Goal: Task Accomplishment & Management: Use online tool/utility

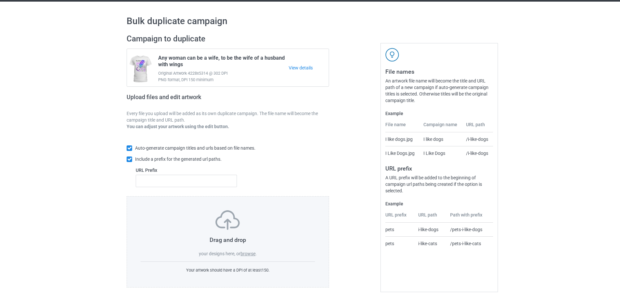
scroll to position [21, 0]
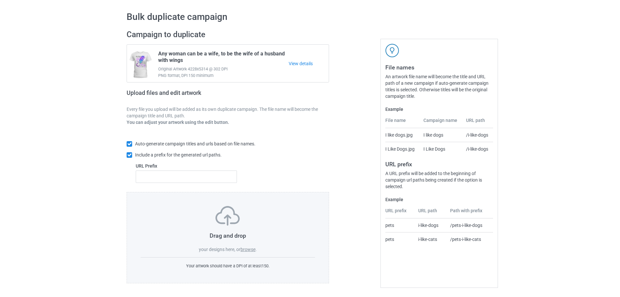
click at [249, 250] on label "browse" at bounding box center [248, 249] width 15 height 5
click at [0, 0] on input "browse" at bounding box center [0, 0] width 0 height 0
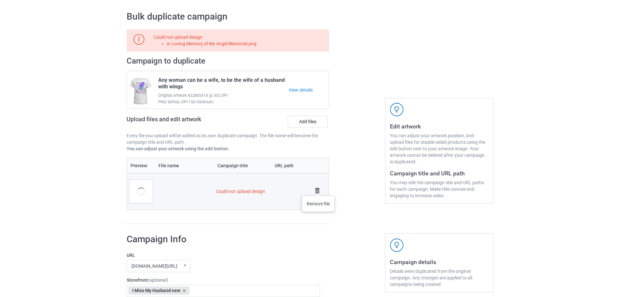
click at [318, 189] on img at bounding box center [317, 190] width 9 height 9
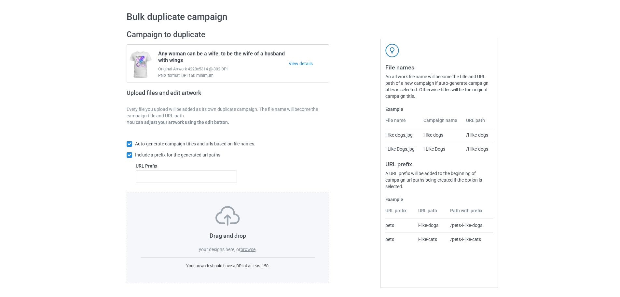
click at [249, 254] on div "Drag and drop your designs here, or browse . Your artwork should have a DPI of …" at bounding box center [228, 237] width 203 height 91
click at [248, 251] on label "browse" at bounding box center [248, 249] width 15 height 5
click at [0, 0] on input "browse" at bounding box center [0, 0] width 0 height 0
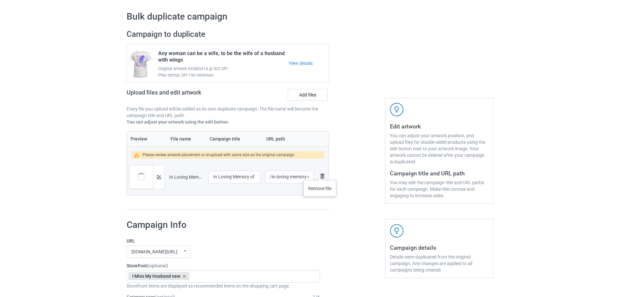
click at [320, 174] on img at bounding box center [322, 176] width 8 height 8
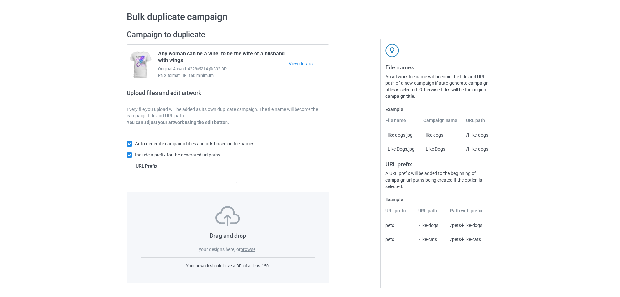
click at [245, 248] on label "browse" at bounding box center [248, 249] width 15 height 5
click at [0, 0] on input "browse" at bounding box center [0, 0] width 0 height 0
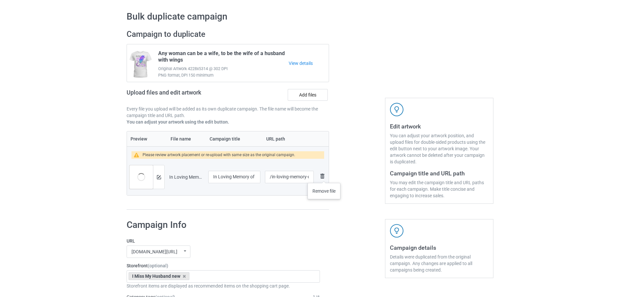
click at [324, 176] on img at bounding box center [322, 176] width 8 height 8
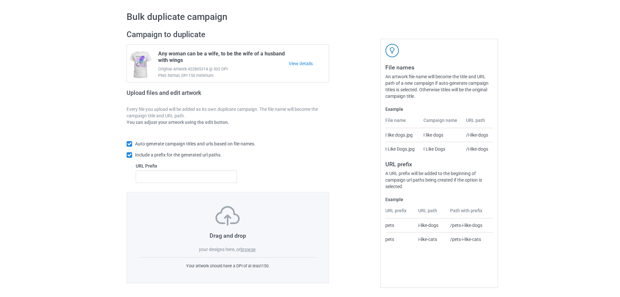
click at [255, 249] on label "browse" at bounding box center [248, 249] width 15 height 5
click at [0, 0] on input "browse" at bounding box center [0, 0] width 0 height 0
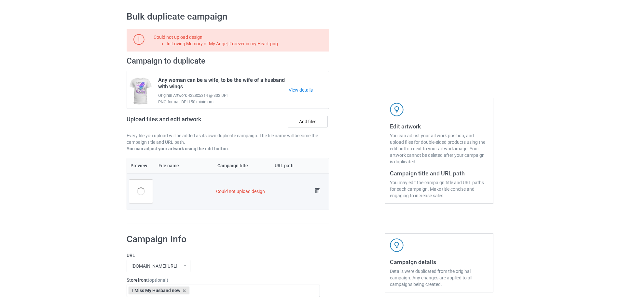
click at [313, 189] on img at bounding box center [317, 190] width 9 height 9
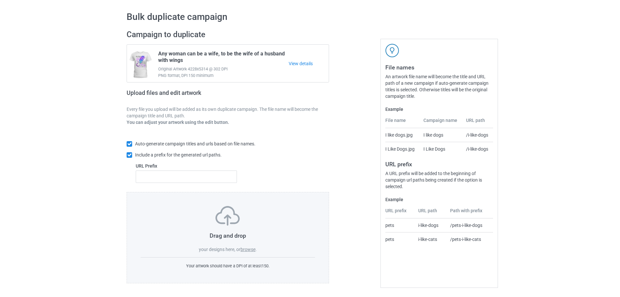
click at [250, 248] on label "browse" at bounding box center [248, 249] width 15 height 5
click at [0, 0] on input "browse" at bounding box center [0, 0] width 0 height 0
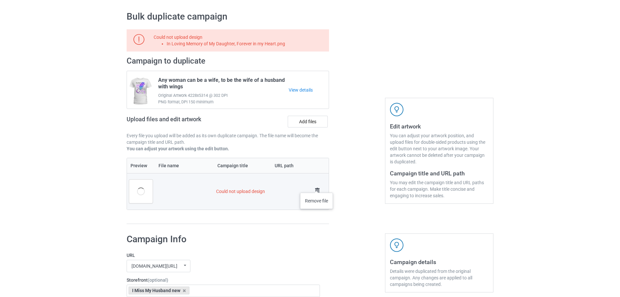
click at [317, 188] on img at bounding box center [317, 190] width 9 height 9
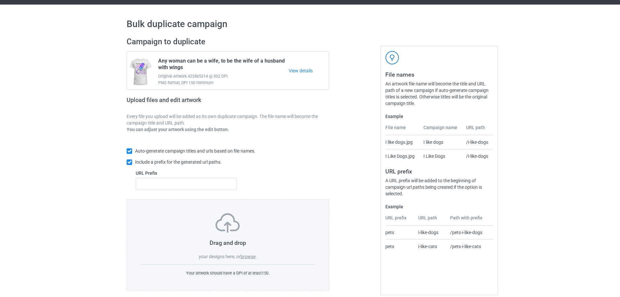
scroll to position [21, 0]
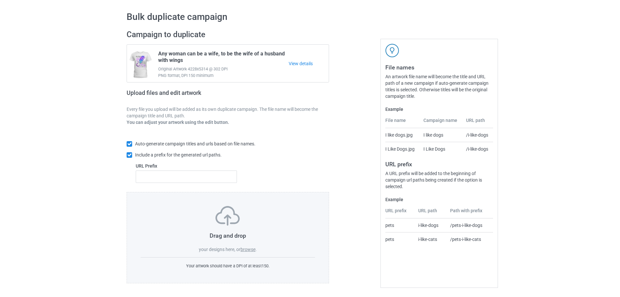
click at [245, 248] on label "browse" at bounding box center [248, 249] width 15 height 5
click at [0, 0] on input "browse" at bounding box center [0, 0] width 0 height 0
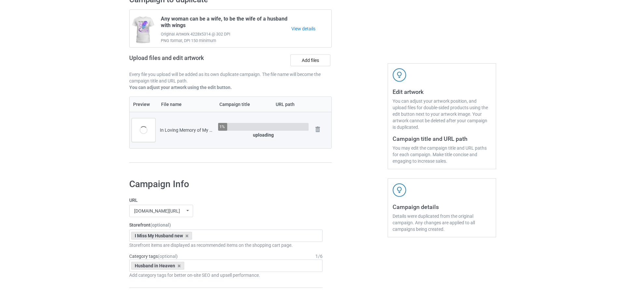
scroll to position [53, 0]
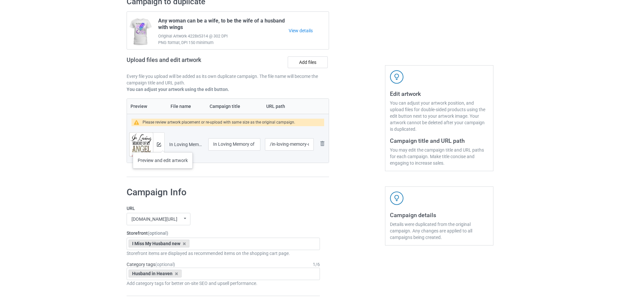
click at [163, 146] on div at bounding box center [158, 144] width 11 height 23
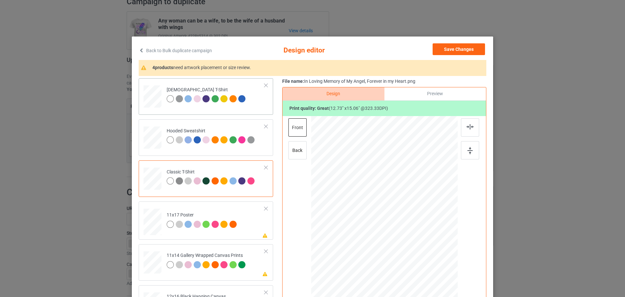
click at [251, 109] on td "Ladies T-Shirt" at bounding box center [215, 95] width 105 height 29
click at [463, 149] on div at bounding box center [470, 150] width 18 height 18
click at [474, 126] on div at bounding box center [470, 127] width 18 height 18
click at [249, 227] on td "Please review artwork placement 11x17 Poster" at bounding box center [215, 220] width 105 height 33
click at [466, 146] on div at bounding box center [470, 150] width 18 height 18
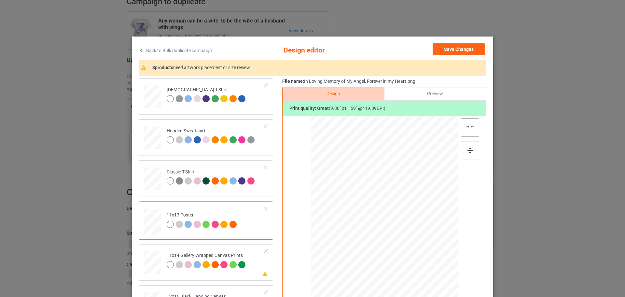
click at [468, 128] on img at bounding box center [470, 126] width 7 height 5
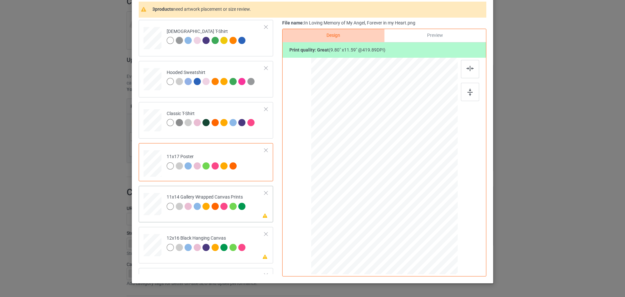
scroll to position [65, 0]
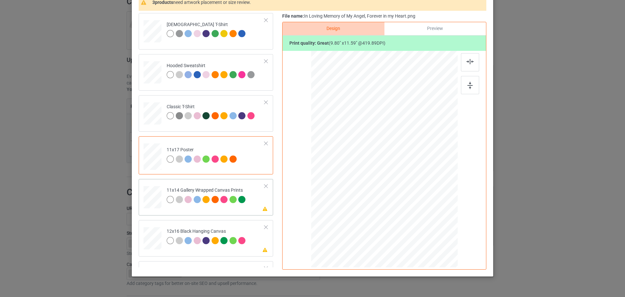
click at [258, 205] on td "Please review artwork placement 11x14 Gallery Wrapped Canvas Prints" at bounding box center [215, 195] width 105 height 29
drag, startPoint x: 464, startPoint y: 85, endPoint x: 469, endPoint y: 66, distance: 20.0
click at [464, 85] on div at bounding box center [470, 85] width 18 height 18
click at [469, 61] on img at bounding box center [470, 61] width 7 height 5
click at [251, 237] on td "Please review artwork placement 12x16 Black Hanging Canvas" at bounding box center [215, 236] width 105 height 29
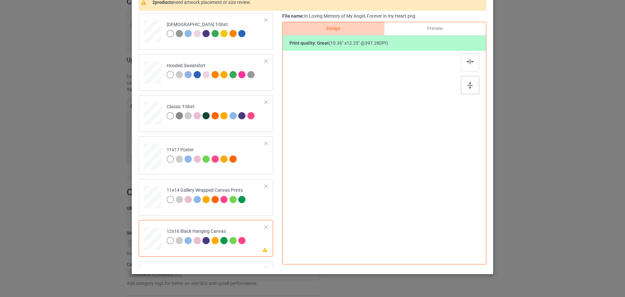
click at [463, 85] on div at bounding box center [470, 85] width 18 height 18
click at [474, 61] on div at bounding box center [470, 62] width 18 height 18
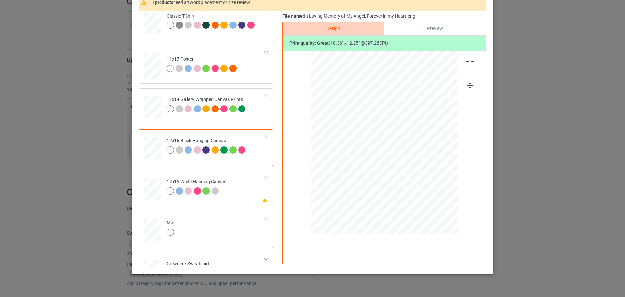
scroll to position [98, 0]
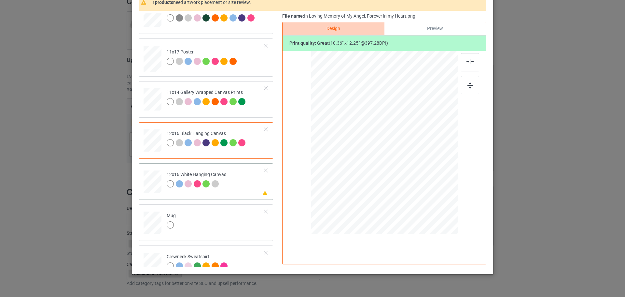
click at [251, 192] on td "Please review artwork placement 12x16 White Hanging Canvas" at bounding box center [215, 180] width 105 height 29
drag, startPoint x: 469, startPoint y: 86, endPoint x: 467, endPoint y: 71, distance: 14.8
click at [469, 86] on img at bounding box center [470, 85] width 5 height 7
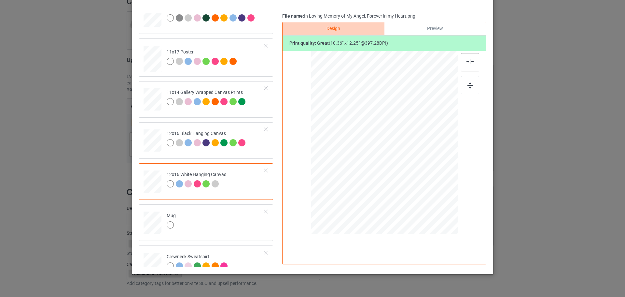
click at [467, 58] on div at bounding box center [470, 62] width 18 height 18
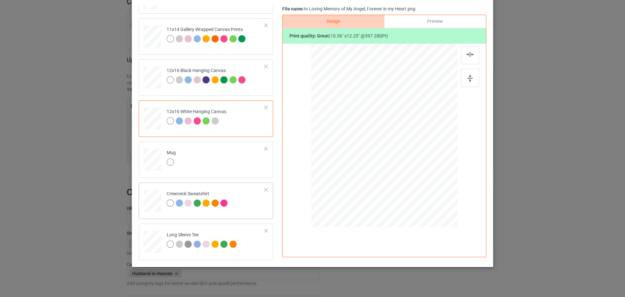
scroll to position [79, 0]
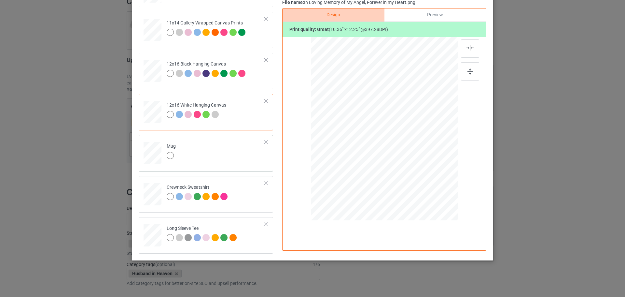
click at [240, 137] on div "Mug" at bounding box center [206, 153] width 134 height 36
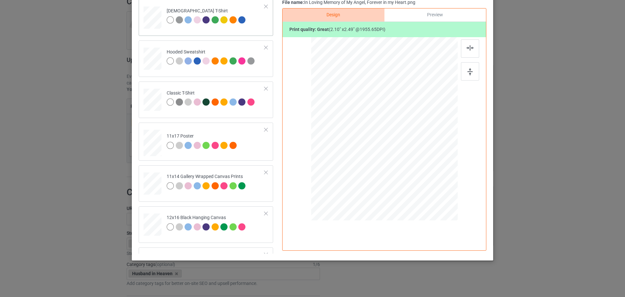
click at [263, 25] on div "Ladies T-Shirt" at bounding box center [206, 17] width 134 height 36
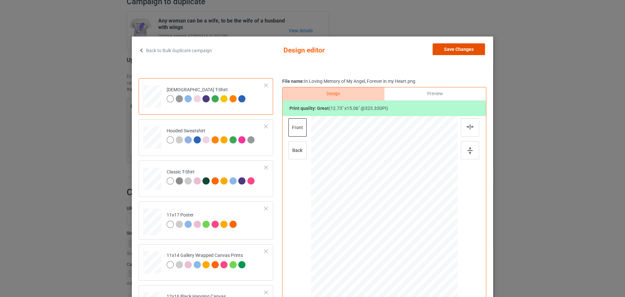
click at [463, 49] on button "Save Changes" at bounding box center [459, 49] width 52 height 12
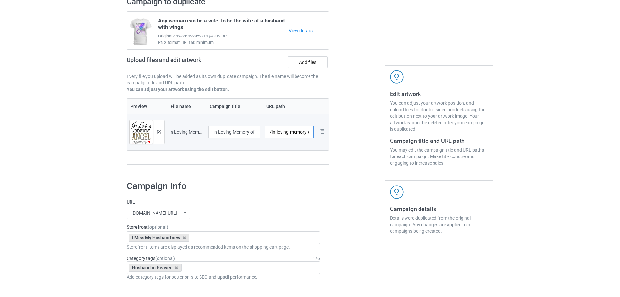
click at [280, 133] on input "/in-loving-memory-of-my-angel-forever-in-my-heart" at bounding box center [289, 132] width 49 height 12
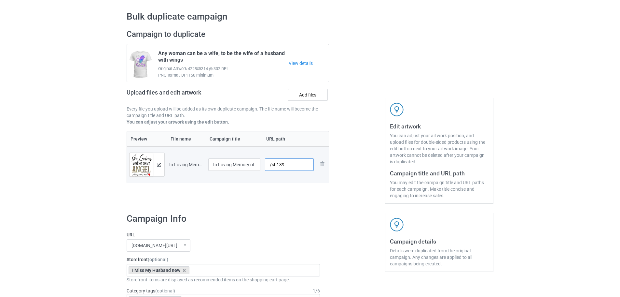
type input "/sh139"
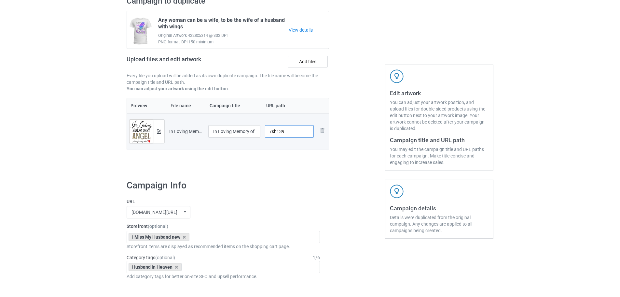
scroll to position [86, 0]
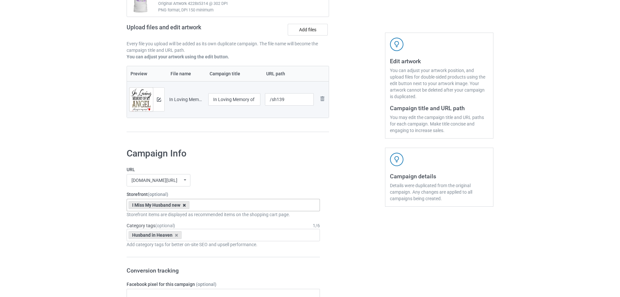
click at [184, 206] on icon at bounding box center [184, 205] width 3 height 4
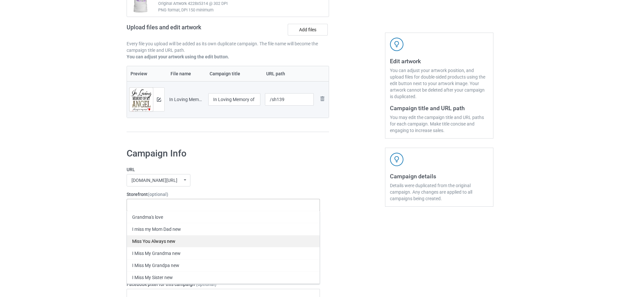
click at [173, 241] on div "Miss You Always new" at bounding box center [223, 241] width 193 height 12
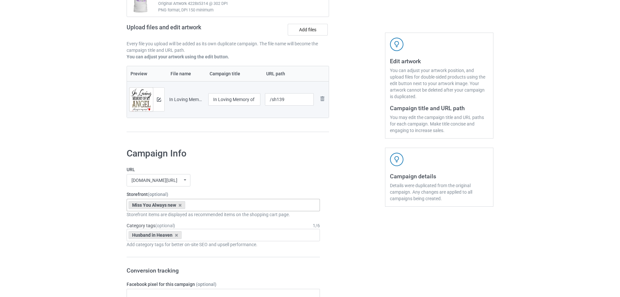
drag, startPoint x: 49, startPoint y: 208, endPoint x: 141, endPoint y: 216, distance: 92.2
click at [176, 236] on icon at bounding box center [176, 235] width 3 height 4
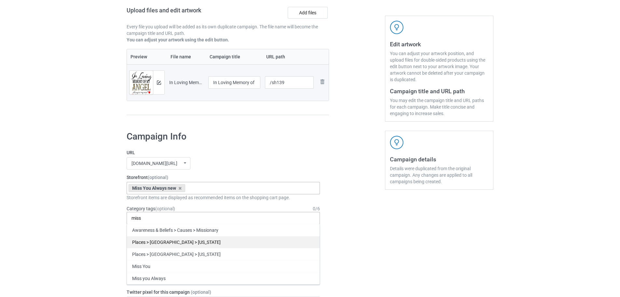
scroll to position [119, 0]
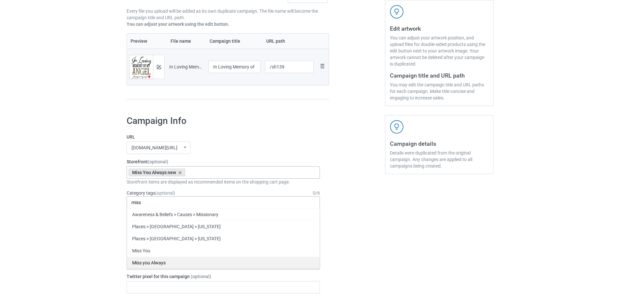
type input "miss"
click at [161, 260] on div "Miss you Always" at bounding box center [223, 262] width 193 height 12
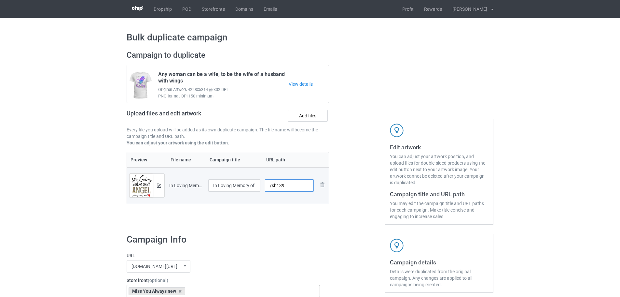
click at [275, 185] on input "/sh139" at bounding box center [289, 185] width 49 height 12
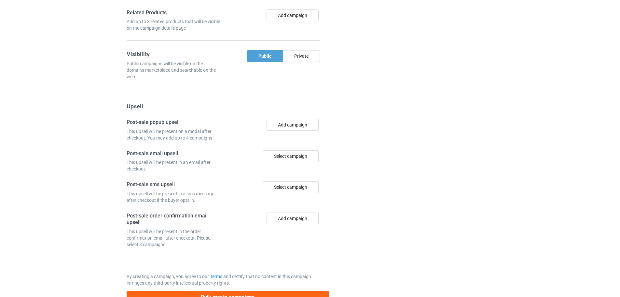
scroll to position [540, 0]
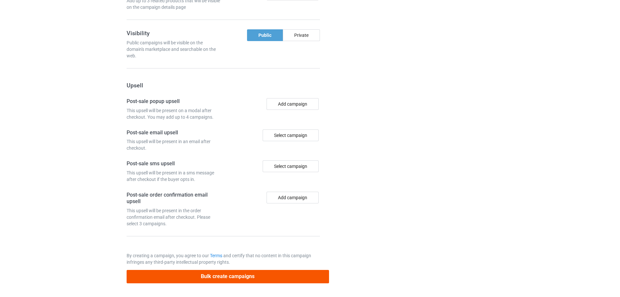
type input "/sy139"
click at [275, 276] on button "Bulk create campaigns" at bounding box center [228, 276] width 203 height 13
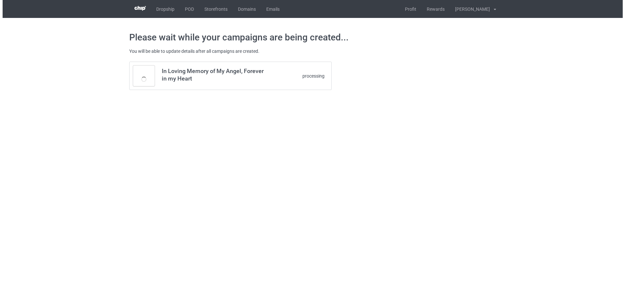
scroll to position [0, 0]
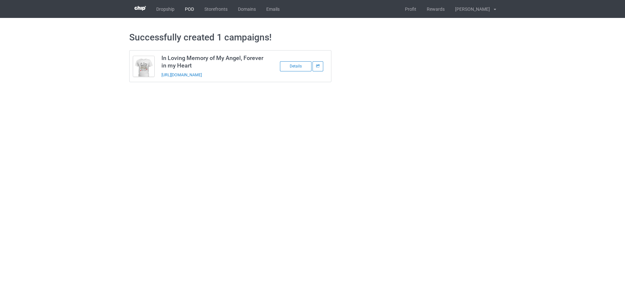
click at [185, 6] on link "POD" at bounding box center [190, 9] width 20 height 18
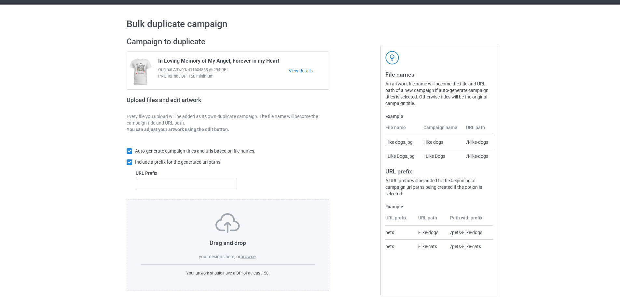
scroll to position [21, 0]
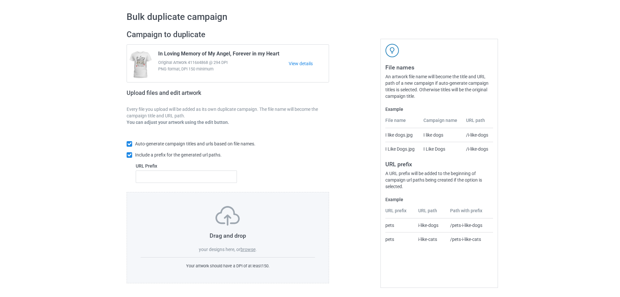
click at [250, 250] on label "browse" at bounding box center [248, 249] width 15 height 5
click at [0, 0] on input "browse" at bounding box center [0, 0] width 0 height 0
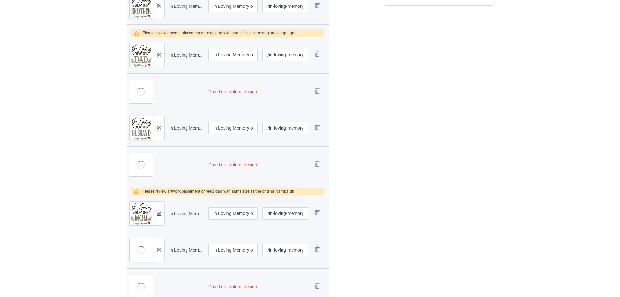
scroll to position [216, 0]
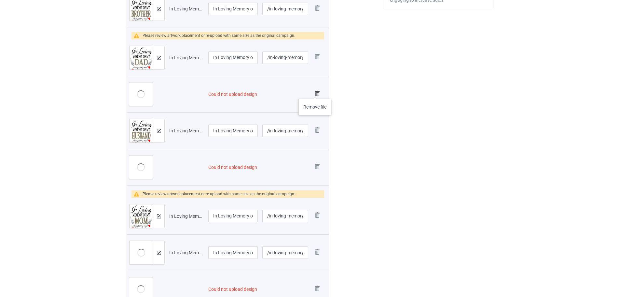
click at [317, 92] on img at bounding box center [317, 93] width 9 height 9
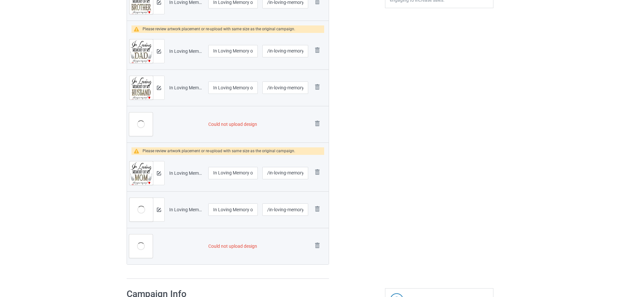
scroll to position [210, 0]
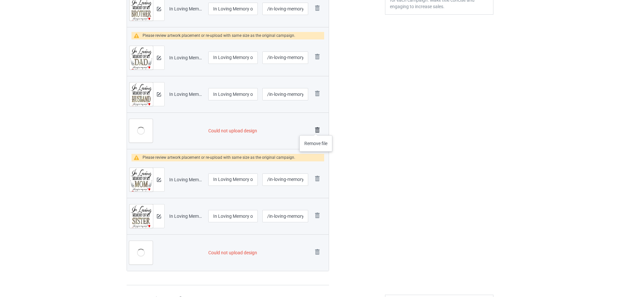
click at [316, 129] on img at bounding box center [317, 129] width 9 height 9
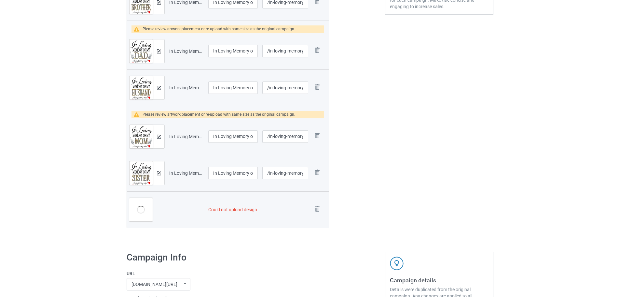
scroll to position [203, 0]
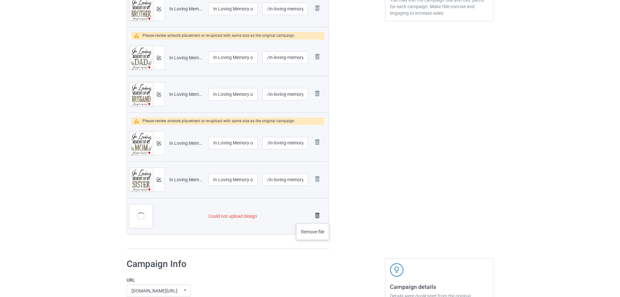
click at [315, 216] on img at bounding box center [317, 215] width 9 height 9
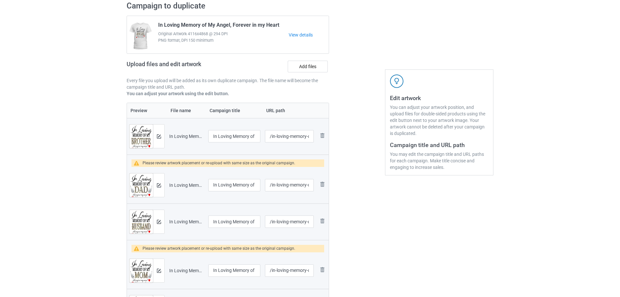
scroll to position [46, 0]
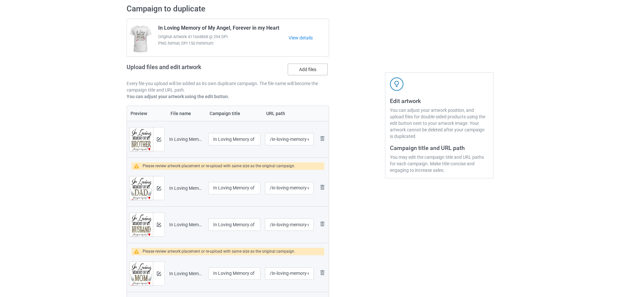
click at [305, 71] on label "Add files" at bounding box center [308, 70] width 40 height 12
click at [0, 0] on input "Add files" at bounding box center [0, 0] width 0 height 0
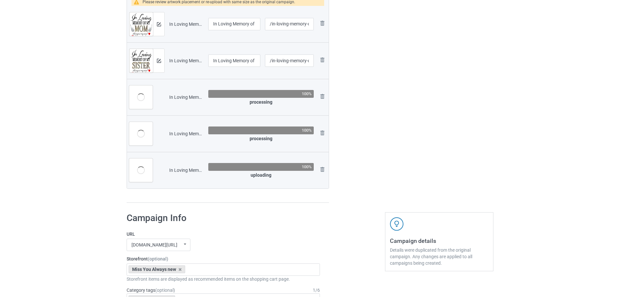
scroll to position [307, 0]
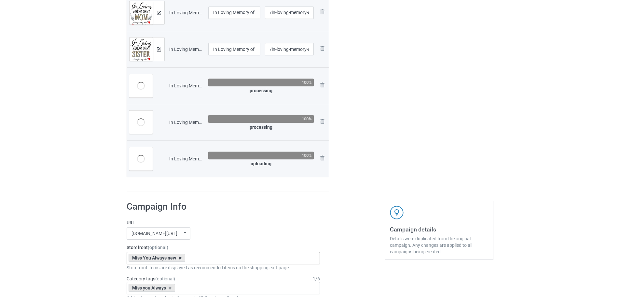
click at [181, 258] on icon at bounding box center [179, 258] width 3 height 4
click at [91, 239] on div "Bulk duplicate campaign Campaign to duplicate In Loving Memory of My Angel, For…" at bounding box center [310, 256] width 620 height 1091
click at [169, 289] on icon at bounding box center [169, 288] width 3 height 4
click at [63, 237] on div "Bulk duplicate campaign Campaign to duplicate In Loving Memory of My Angel, For…" at bounding box center [310, 256] width 620 height 1091
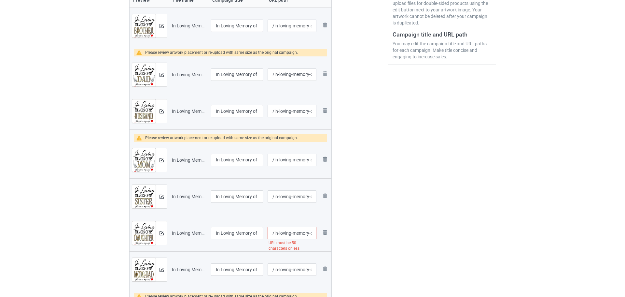
scroll to position [144, 0]
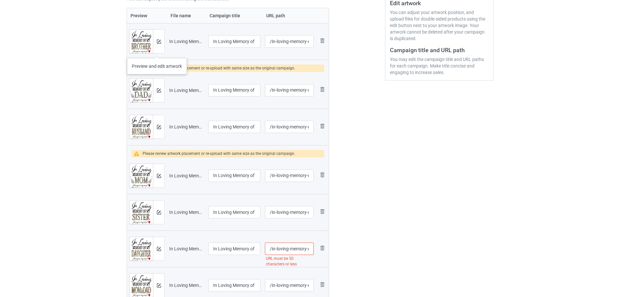
click at [157, 46] on div at bounding box center [158, 41] width 11 height 23
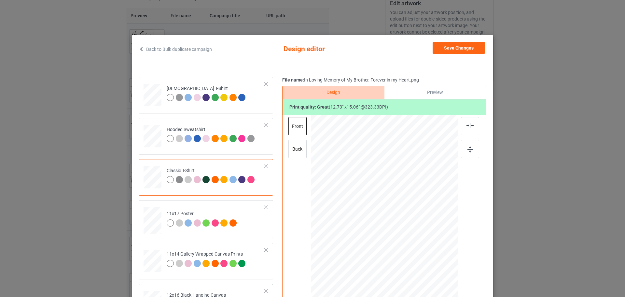
scroll to position [0, 0]
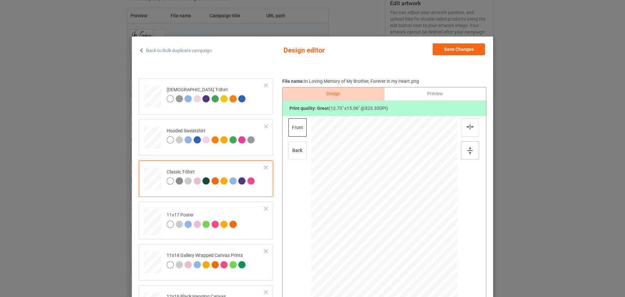
click at [473, 145] on div at bounding box center [470, 150] width 18 height 18
click at [468, 127] on img at bounding box center [470, 126] width 7 height 5
click at [459, 53] on button "Save Changes" at bounding box center [459, 49] width 52 height 12
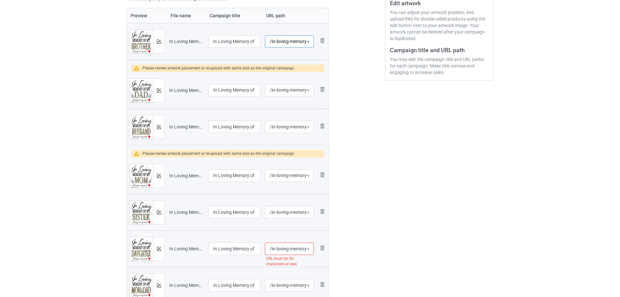
click at [283, 41] on input "/in-loving-memory-of-my-brother-forever-in-my-heart" at bounding box center [289, 41] width 49 height 12
type input "/sb139"
click at [164, 92] on div at bounding box center [158, 89] width 11 height 23
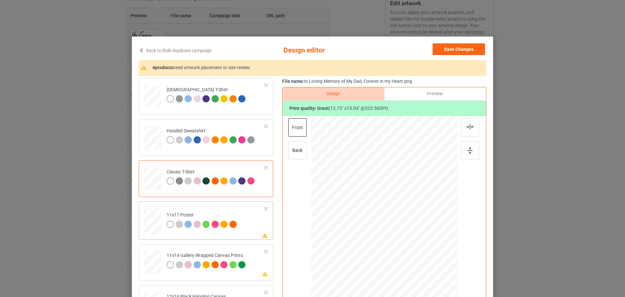
click at [255, 222] on td "Please review artwork placement 11x17 Poster" at bounding box center [215, 220] width 105 height 33
click at [468, 147] on img at bounding box center [470, 150] width 5 height 7
click at [468, 129] on img at bounding box center [470, 126] width 7 height 5
click at [252, 271] on td "Please review artwork placement 11x14 Gallery Wrapped Canvas Prints" at bounding box center [215, 261] width 105 height 29
click at [464, 148] on div at bounding box center [470, 150] width 18 height 18
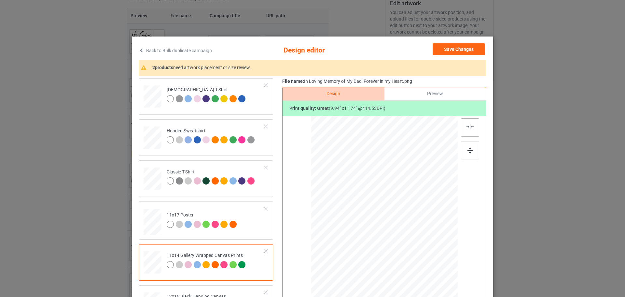
click at [472, 130] on div at bounding box center [470, 127] width 18 height 18
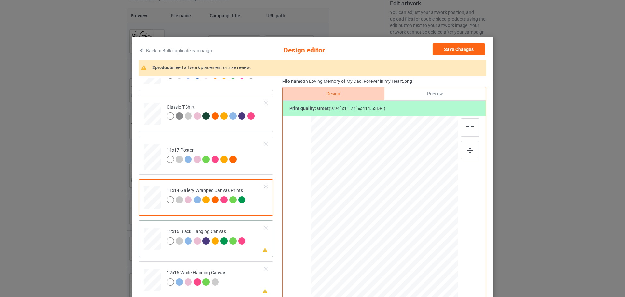
scroll to position [65, 0]
click at [255, 232] on td "Please review artwork placement 12x16 Black Hanging Canvas" at bounding box center [215, 236] width 105 height 29
drag, startPoint x: 468, startPoint y: 152, endPoint x: 471, endPoint y: 133, distance: 19.1
click at [468, 152] on img at bounding box center [470, 150] width 5 height 7
click at [471, 122] on div at bounding box center [470, 127] width 18 height 18
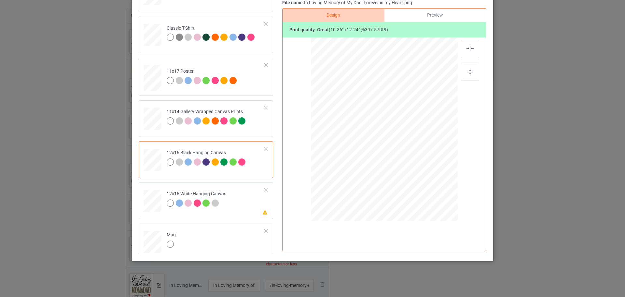
scroll to position [79, 0]
click at [243, 205] on td "Please review artwork placement 12x16 White Hanging Canvas" at bounding box center [215, 199] width 105 height 29
drag, startPoint x: 464, startPoint y: 76, endPoint x: 473, endPoint y: 46, distance: 30.9
click at [464, 75] on div at bounding box center [470, 71] width 18 height 18
click at [474, 46] on div at bounding box center [470, 48] width 18 height 18
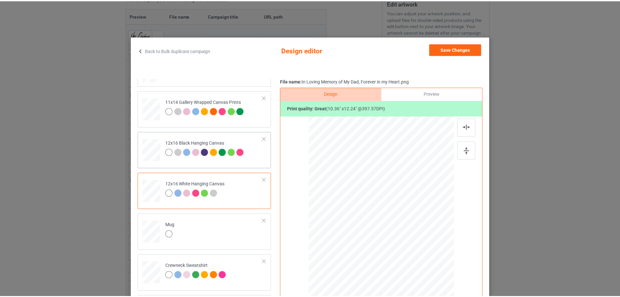
scroll to position [0, 0]
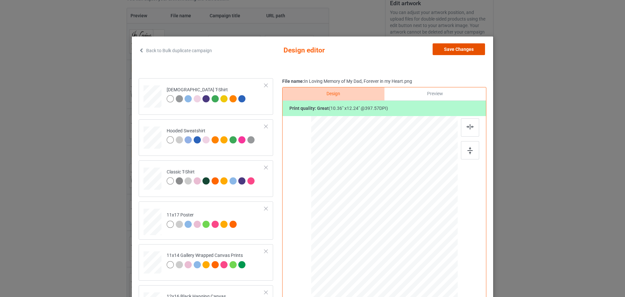
click at [449, 49] on button "Save Changes" at bounding box center [459, 49] width 52 height 12
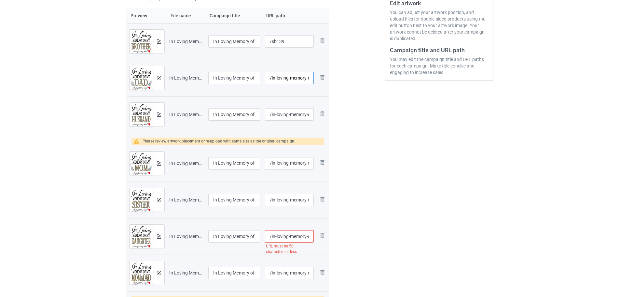
click at [299, 74] on input "/in-loving-memory-of-my-dad-forever-in-my-heart" at bounding box center [289, 78] width 49 height 12
type input "/sd139"
click at [272, 113] on input "/in-loving-memory-of-my-husband-forever-in-my-heart" at bounding box center [289, 114] width 49 height 12
type input "/sh139"
click at [275, 166] on input "/in-loving-memory-of-my-mom-forever-in-my-heart" at bounding box center [289, 163] width 49 height 12
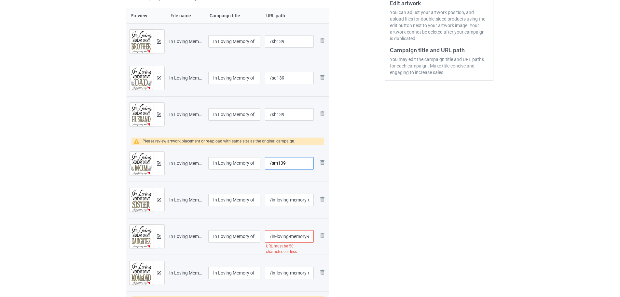
type input "/sm139"
click at [286, 206] on div at bounding box center [289, 208] width 49 height 4
click at [289, 203] on input "/in-loving-memory-of-my-sister-forever-in-my-heart" at bounding box center [289, 199] width 49 height 12
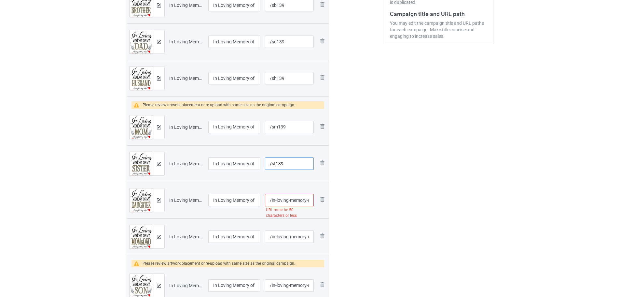
scroll to position [242, 0]
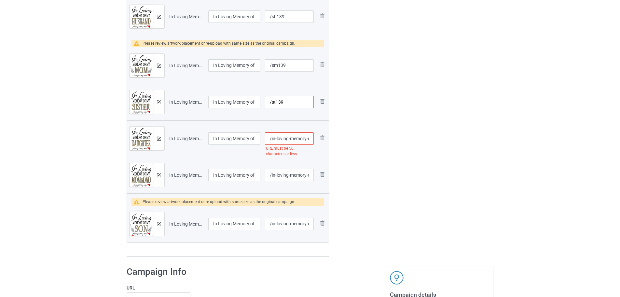
type input "/st139"
click at [289, 174] on input "/in-loving-memory-of-my-mom-dad-forever-in-my-heart" at bounding box center [289, 175] width 49 height 12
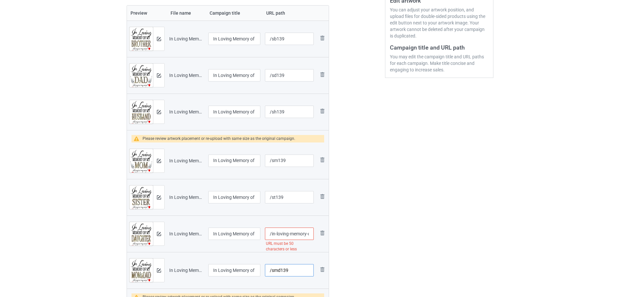
scroll to position [144, 0]
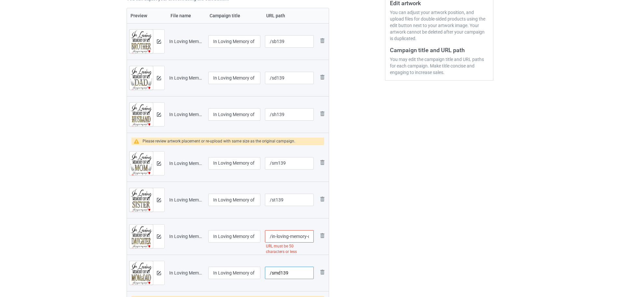
type input "/smd139"
click at [297, 234] on input "/in-loving-memory-of-my-daughter-forever-in-my-heart" at bounding box center [289, 236] width 49 height 12
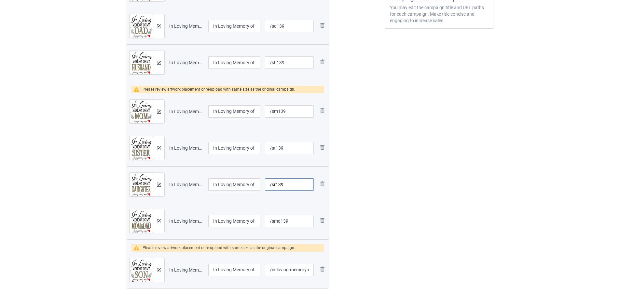
scroll to position [274, 0]
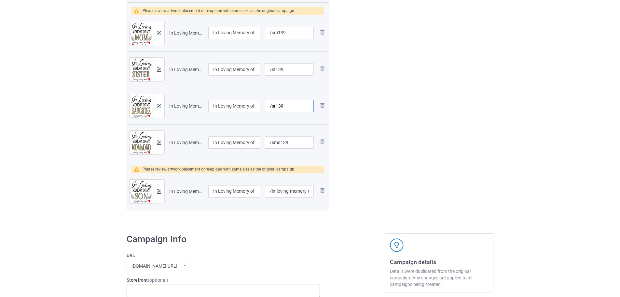
type input "/sr139"
click at [290, 191] on input "/in-loving-memory-of-my-son-forever-in-my-heart" at bounding box center [289, 191] width 49 height 12
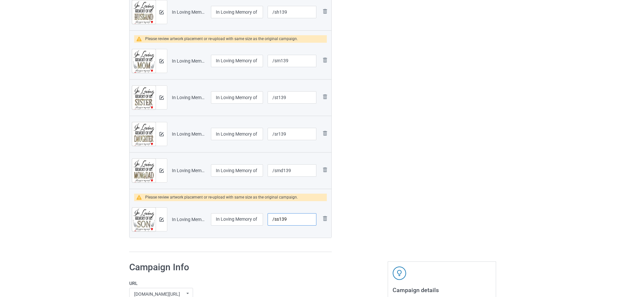
scroll to position [209, 0]
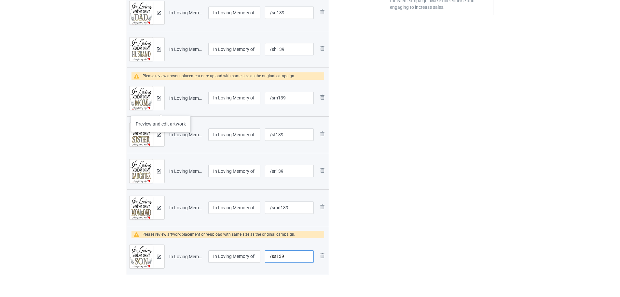
type input "/ss139"
click at [161, 91] on div at bounding box center [158, 97] width 11 height 23
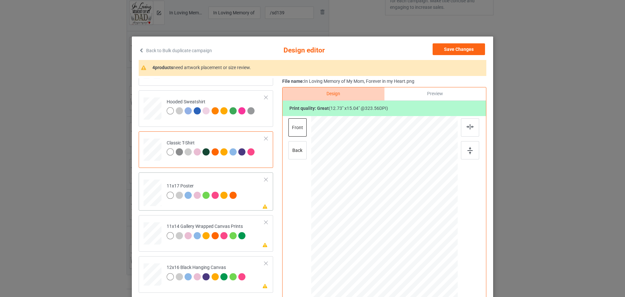
scroll to position [65, 0]
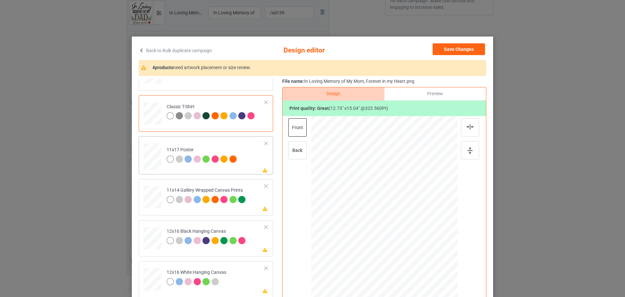
click at [245, 167] on td "Please review artwork placement 11x17 Poster" at bounding box center [215, 155] width 105 height 33
click at [469, 150] on img at bounding box center [470, 150] width 5 height 7
click at [262, 207] on icon at bounding box center [265, 208] width 6 height 5
click at [475, 148] on div at bounding box center [470, 150] width 18 height 18
drag, startPoint x: 244, startPoint y: 248, endPoint x: 273, endPoint y: 248, distance: 28.7
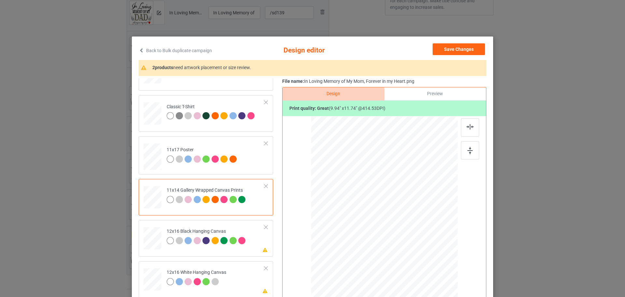
click at [245, 248] on td "Please review artwork placement 12x16 Black Hanging Canvas" at bounding box center [215, 236] width 105 height 29
click at [477, 153] on div at bounding box center [471, 141] width 20 height 46
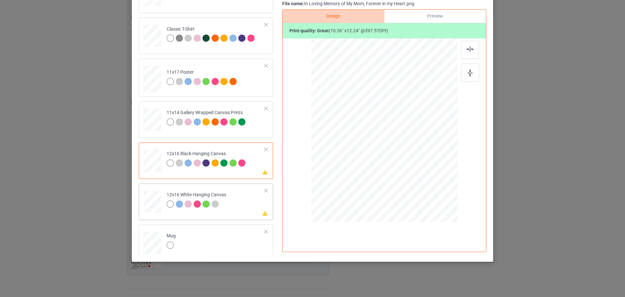
scroll to position [79, 0]
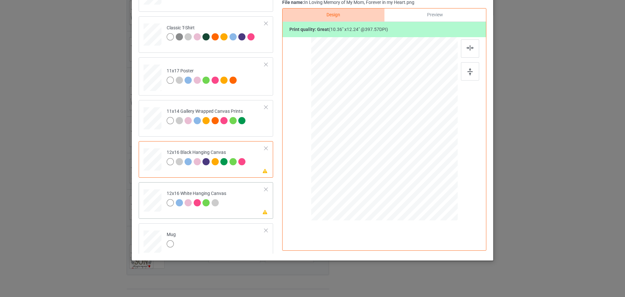
click at [245, 197] on td "Please review artwork placement 12x16 White Hanging Canvas" at bounding box center [215, 199] width 105 height 29
click at [468, 71] on img at bounding box center [470, 71] width 5 height 7
click at [262, 170] on icon at bounding box center [265, 170] width 6 height 5
drag, startPoint x: 466, startPoint y: 64, endPoint x: 435, endPoint y: 92, distance: 41.9
click at [466, 64] on div at bounding box center [470, 71] width 18 height 18
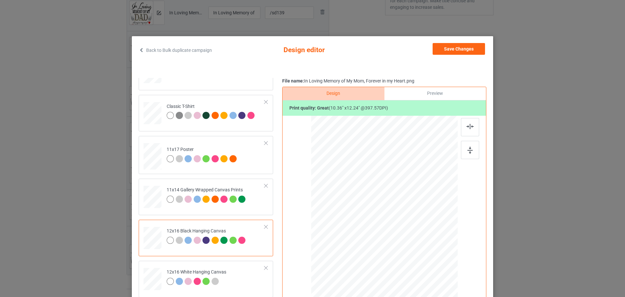
scroll to position [0, 0]
click at [476, 50] on button "Save Changes" at bounding box center [459, 49] width 52 height 12
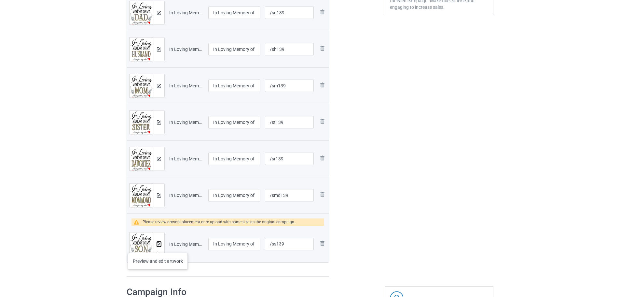
click at [158, 246] on button at bounding box center [159, 243] width 4 height 5
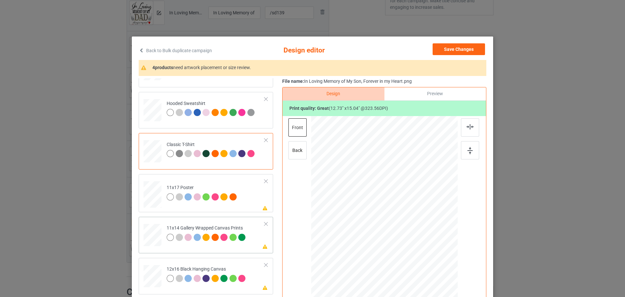
scroll to position [65, 0]
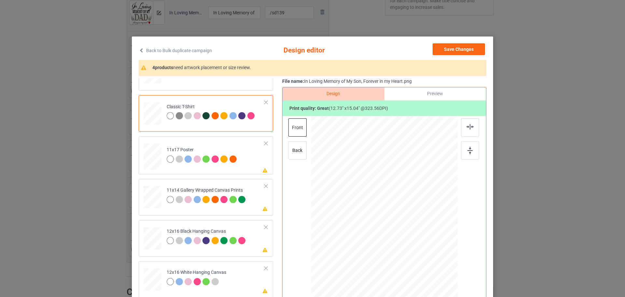
click at [270, 160] on div "Ladies T-Shirt Hooded Sweatshirt Classic T-Shirt Please review artwork placemen…" at bounding box center [208, 216] width 139 height 407
click at [256, 166] on td "Please review artwork placement 11x17 Poster" at bounding box center [215, 155] width 105 height 33
drag, startPoint x: 463, startPoint y: 154, endPoint x: 425, endPoint y: 168, distance: 41.1
click at [463, 153] on div at bounding box center [470, 150] width 18 height 18
click at [262, 206] on icon at bounding box center [265, 208] width 6 height 5
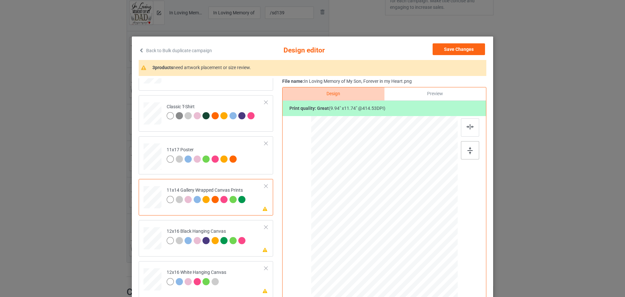
click at [464, 151] on div at bounding box center [470, 150] width 18 height 18
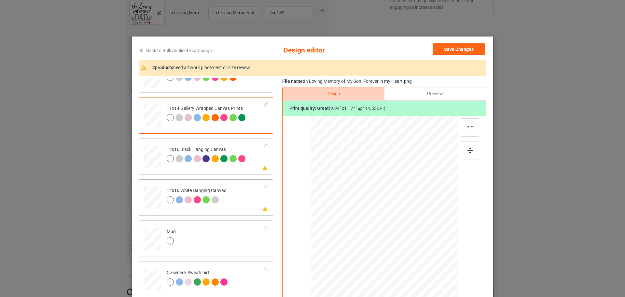
scroll to position [153, 0]
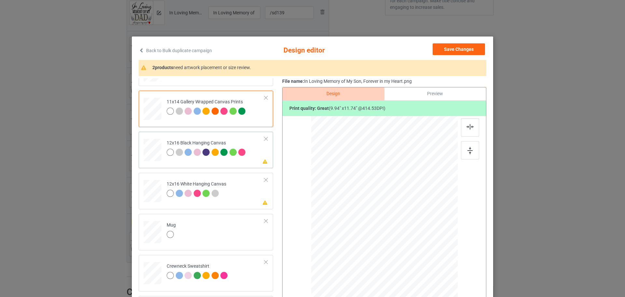
click at [249, 156] on td "Please review artwork placement 12x16 Black Hanging Canvas" at bounding box center [215, 148] width 105 height 29
click at [472, 141] on div at bounding box center [471, 141] width 20 height 46
click at [471, 145] on div at bounding box center [470, 150] width 18 height 18
click at [250, 196] on td "Please review artwork placement 12x16 White Hanging Canvas" at bounding box center [215, 189] width 105 height 29
click at [473, 147] on div at bounding box center [470, 150] width 18 height 18
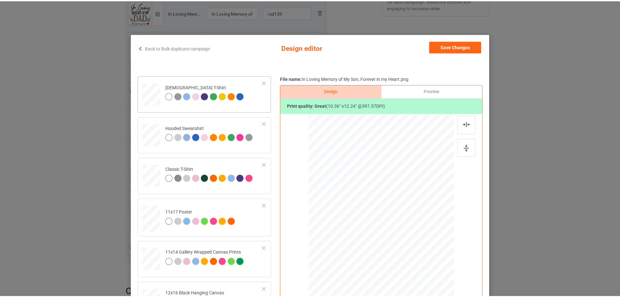
scroll to position [0, 0]
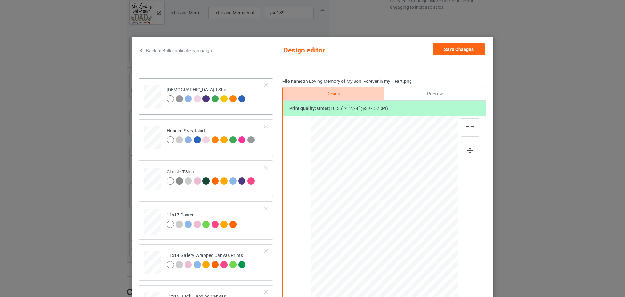
click at [251, 103] on td "Ladies T-Shirt" at bounding box center [215, 95] width 105 height 29
click at [463, 50] on button "Save Changes" at bounding box center [459, 49] width 52 height 12
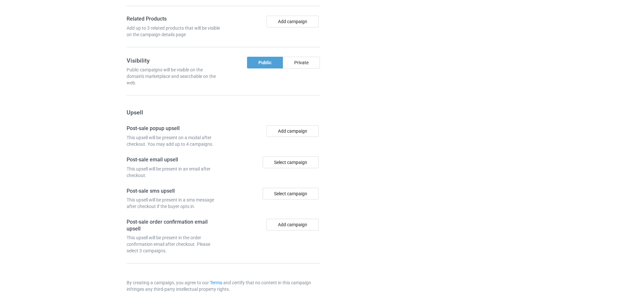
scroll to position [788, 0]
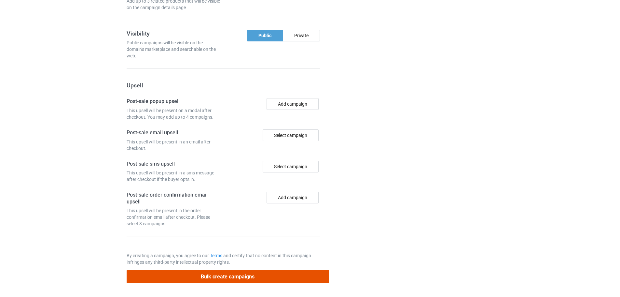
click at [238, 280] on button "Bulk create campaigns" at bounding box center [228, 276] width 203 height 13
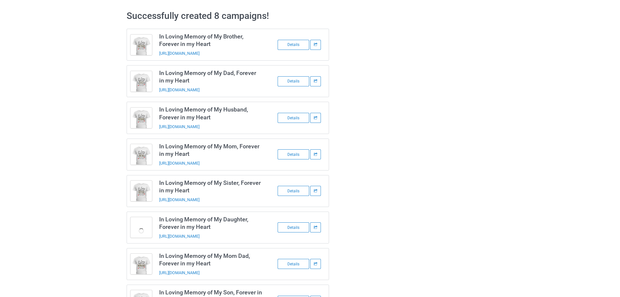
scroll to position [0, 0]
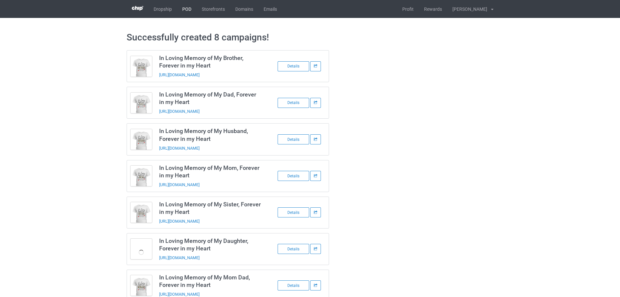
click at [189, 9] on link "POD" at bounding box center [187, 9] width 20 height 18
